Goal: Task Accomplishment & Management: Use online tool/utility

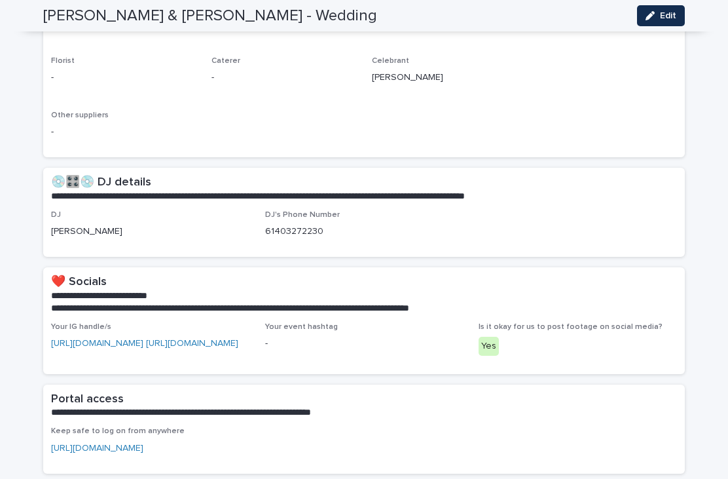
scroll to position [661, 0]
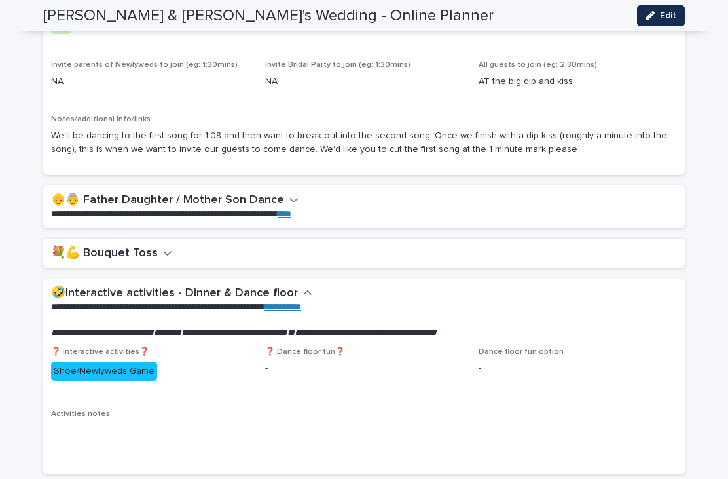
scroll to position [2021, 0]
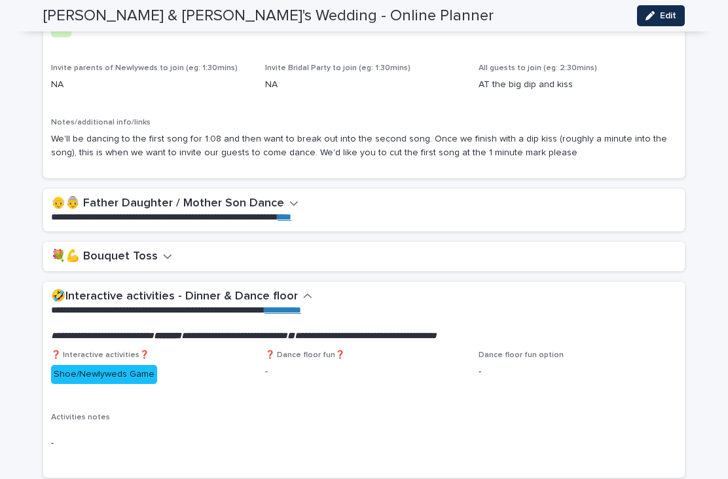
click at [168, 250] on icon "button" at bounding box center [167, 256] width 9 height 12
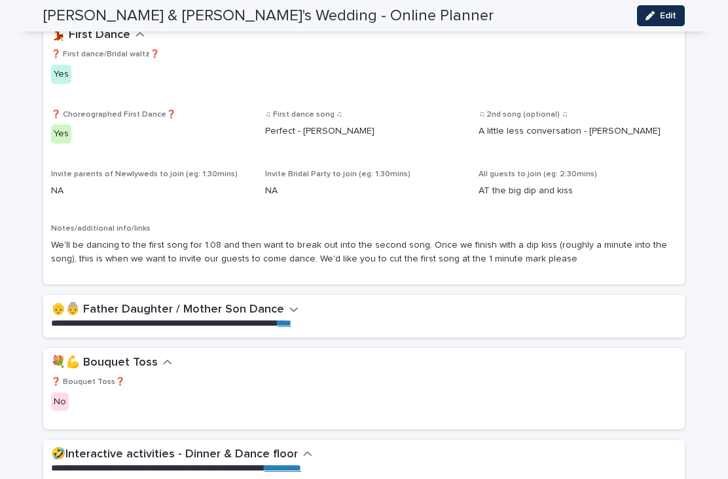
scroll to position [1916, 0]
click at [290, 306] on icon "button" at bounding box center [294, 308] width 8 height 5
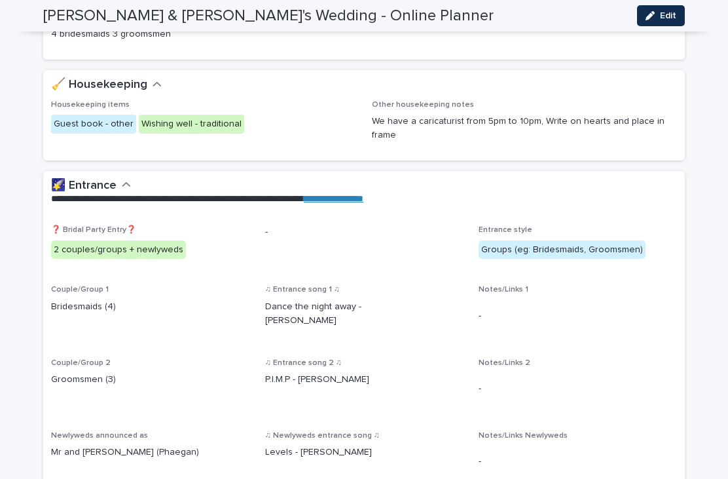
scroll to position [648, 0]
